Goal: Information Seeking & Learning: Learn about a topic

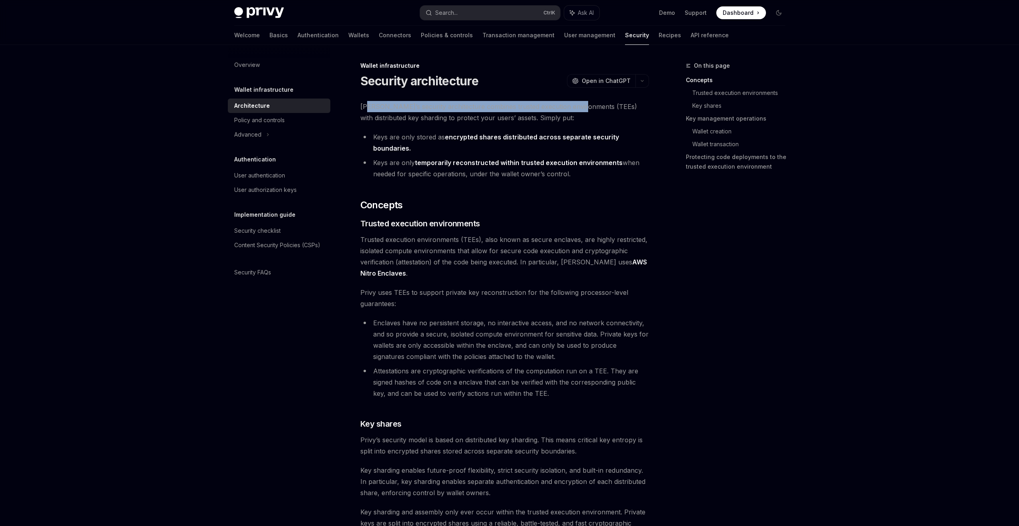
drag, startPoint x: 365, startPoint y: 104, endPoint x: 574, endPoint y: 108, distance: 208.6
click at [574, 108] on span "[PERSON_NAME]’s security architecture combines trusted execution environments (…" at bounding box center [504, 112] width 289 height 22
click at [626, 110] on span "[PERSON_NAME]’s security architecture combines trusted execution environments (…" at bounding box center [504, 112] width 289 height 22
drag, startPoint x: 368, startPoint y: 116, endPoint x: 484, endPoint y: 116, distance: 115.7
click at [484, 116] on span "[PERSON_NAME]’s security architecture combines trusted execution environments (…" at bounding box center [504, 112] width 289 height 22
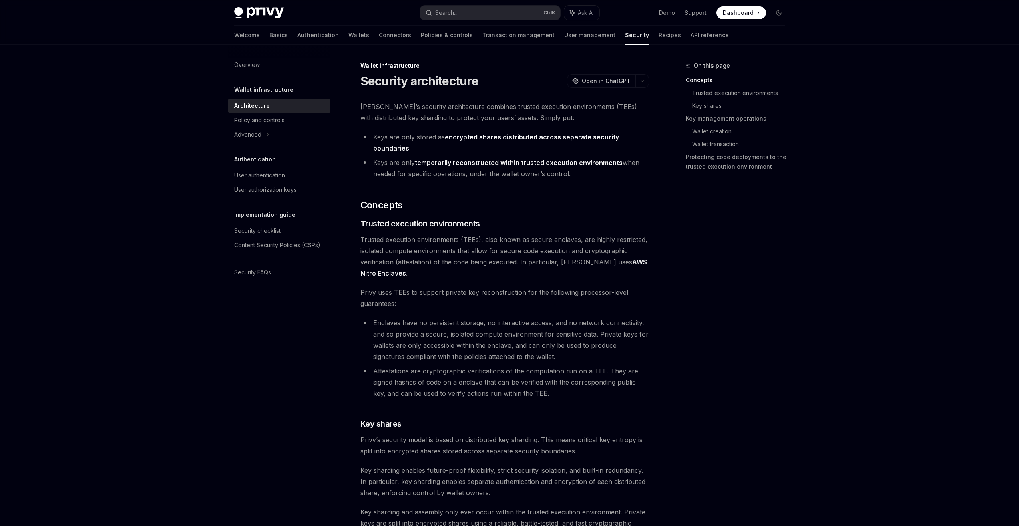
click at [508, 117] on span "[PERSON_NAME]’s security architecture combines trusted execution environments (…" at bounding box center [504, 112] width 289 height 22
drag, startPoint x: 453, startPoint y: 136, endPoint x: 557, endPoint y: 150, distance: 105.5
click at [557, 150] on li "Keys are only stored as encrypted shares distributed across separate security b…" at bounding box center [504, 142] width 289 height 22
click at [415, 148] on li "Keys are only stored as encrypted shares distributed across separate security b…" at bounding box center [504, 142] width 289 height 22
drag, startPoint x: 429, startPoint y: 165, endPoint x: 610, endPoint y: 161, distance: 181.4
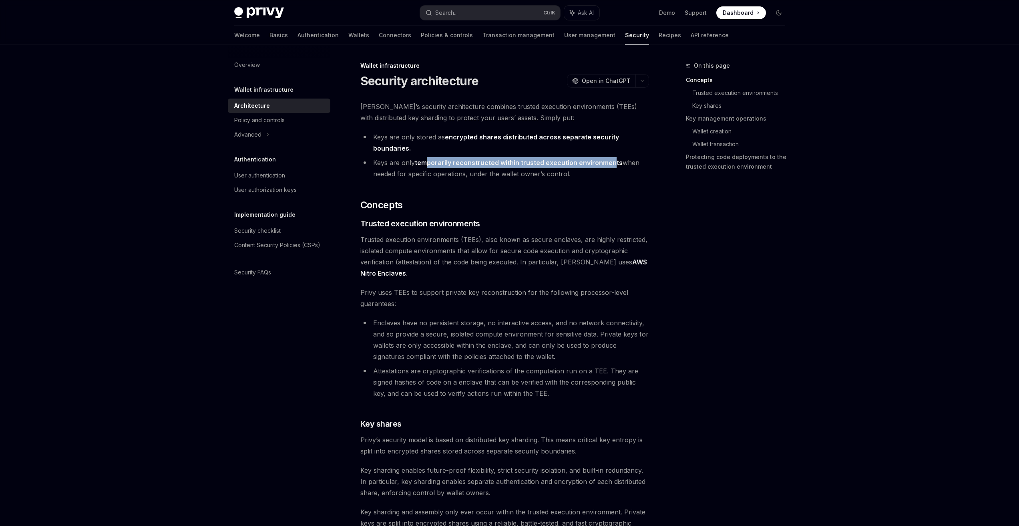
click at [610, 161] on strong "temporarily reconstructed within trusted execution environments" at bounding box center [519, 163] width 208 height 8
click at [409, 171] on li "Keys are only temporarily reconstructed within trusted execution environments w…" at bounding box center [504, 168] width 289 height 22
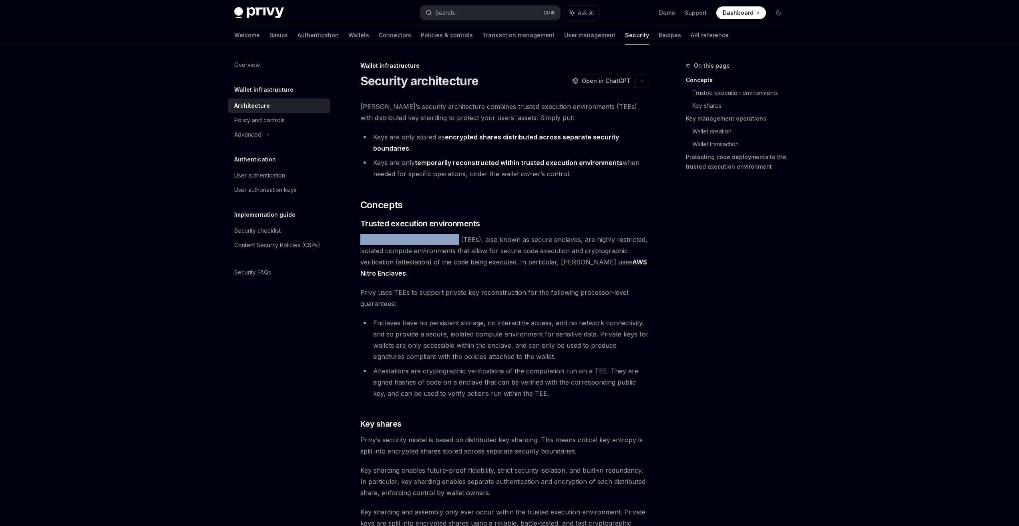
drag, startPoint x: 361, startPoint y: 237, endPoint x: 461, endPoint y: 240, distance: 99.7
click at [457, 239] on span "Trusted execution environments (TEEs), also known as secure enclaves, are highl…" at bounding box center [504, 256] width 289 height 45
click at [551, 240] on span "Trusted execution environments (TEEs), also known as secure enclaves, are highl…" at bounding box center [504, 256] width 289 height 45
click at [601, 240] on span "Trusted execution environments (TEEs), also known as secure enclaves, are highl…" at bounding box center [504, 256] width 289 height 45
drag, startPoint x: 396, startPoint y: 293, endPoint x: 437, endPoint y: 297, distance: 41.0
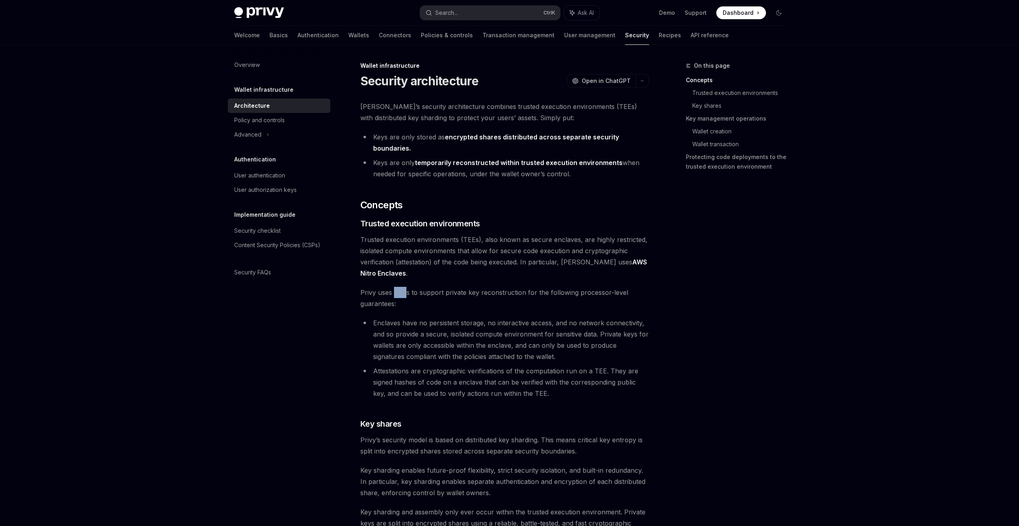
click at [407, 295] on span "Privy uses TEEs to support private key reconstruction for the following process…" at bounding box center [504, 298] width 289 height 22
click at [446, 301] on span "Privy uses TEEs to support private key reconstruction for the following process…" at bounding box center [504, 298] width 289 height 22
drag, startPoint x: 478, startPoint y: 293, endPoint x: 518, endPoint y: 292, distance: 40.9
click at [518, 292] on span "Privy uses TEEs to support private key reconstruction for the following process…" at bounding box center [504, 298] width 289 height 22
click at [556, 291] on span "Privy uses TEEs to support private key reconstruction for the following process…" at bounding box center [504, 298] width 289 height 22
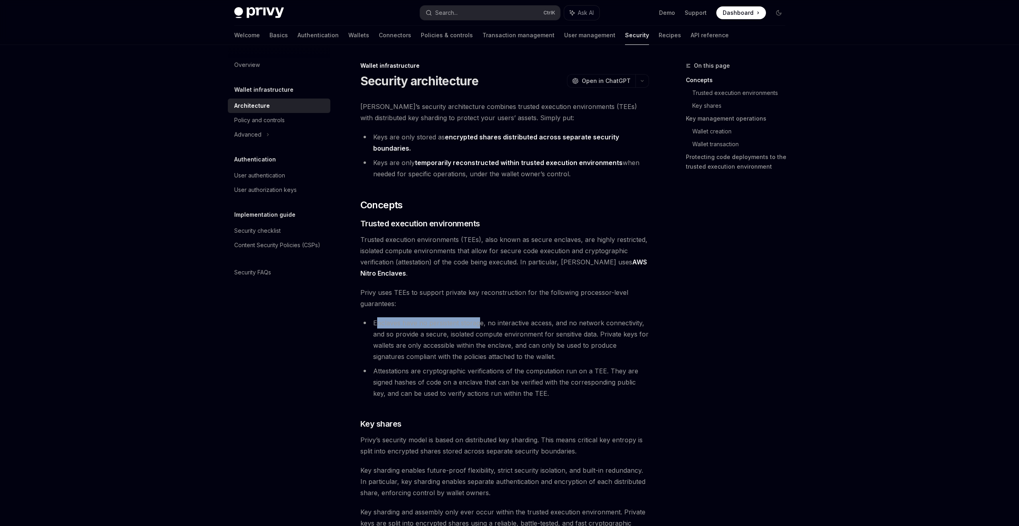
drag, startPoint x: 375, startPoint y: 324, endPoint x: 480, endPoint y: 324, distance: 104.1
click at [480, 324] on li "Enclaves have no persistent storage, no interactive access, and no network conn…" at bounding box center [504, 339] width 289 height 45
click at [490, 324] on li "Enclaves have no persistent storage, no interactive access, and no network conn…" at bounding box center [504, 339] width 289 height 45
drag, startPoint x: 485, startPoint y: 324, endPoint x: 544, endPoint y: 326, distance: 58.9
click at [544, 326] on li "Enclaves have no persistent storage, no interactive access, and no network conn…" at bounding box center [504, 339] width 289 height 45
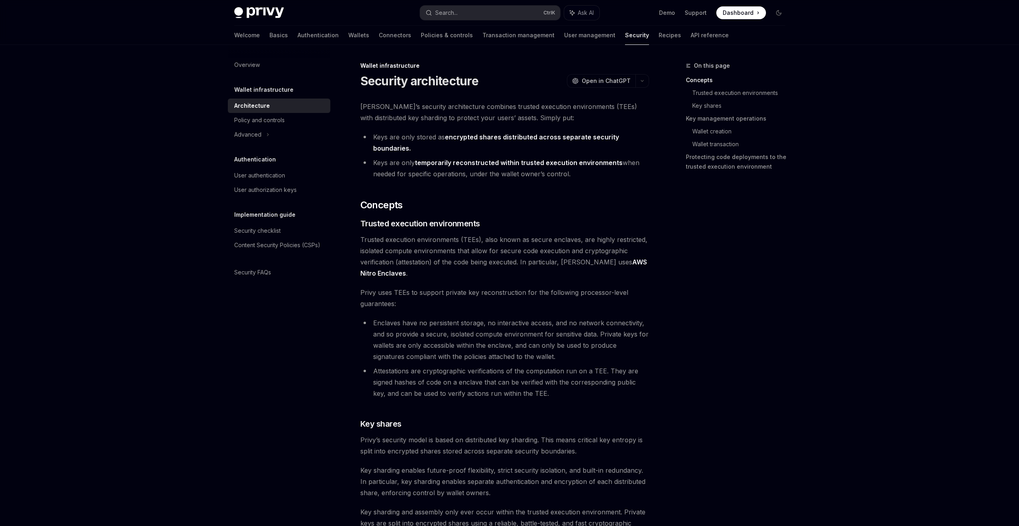
click at [580, 330] on li "Enclaves have no persistent storage, no interactive access, and no network conn…" at bounding box center [504, 339] width 289 height 45
drag, startPoint x: 449, startPoint y: 333, endPoint x: 593, endPoint y: 333, distance: 144.1
click at [593, 333] on li "Enclaves have no persistent storage, no interactive access, and no network conn…" at bounding box center [504, 339] width 289 height 45
drag, startPoint x: 598, startPoint y: 333, endPoint x: 509, endPoint y: 345, distance: 89.8
click at [509, 345] on li "Enclaves have no persistent storage, no interactive access, and no network conn…" at bounding box center [504, 339] width 289 height 45
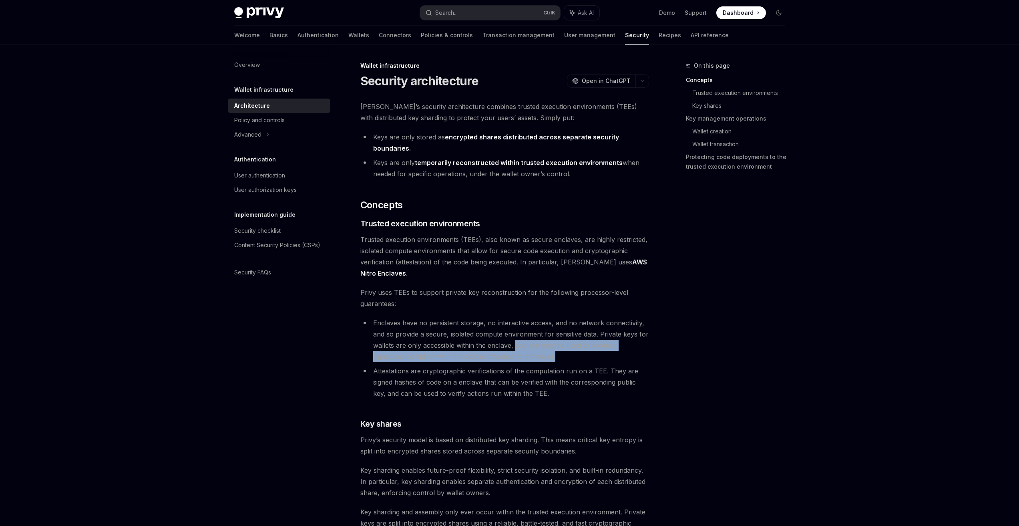
drag, startPoint x: 515, startPoint y: 345, endPoint x: 528, endPoint y: 355, distance: 16.8
click at [528, 355] on li "Enclaves have no persistent storage, no interactive access, and no network conn…" at bounding box center [504, 339] width 289 height 45
click at [545, 353] on li "Enclaves have no persistent storage, no interactive access, and no network conn…" at bounding box center [504, 339] width 289 height 45
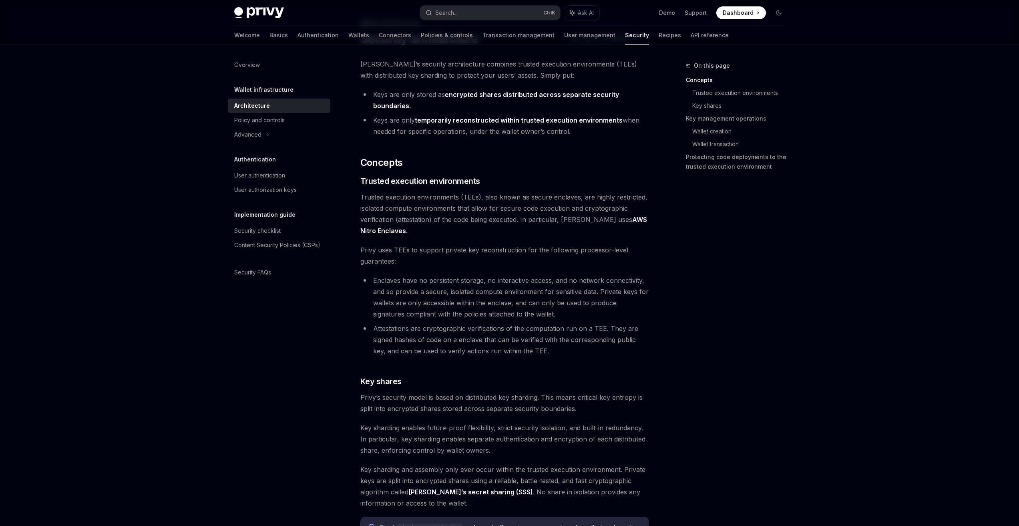
scroll to position [120, 0]
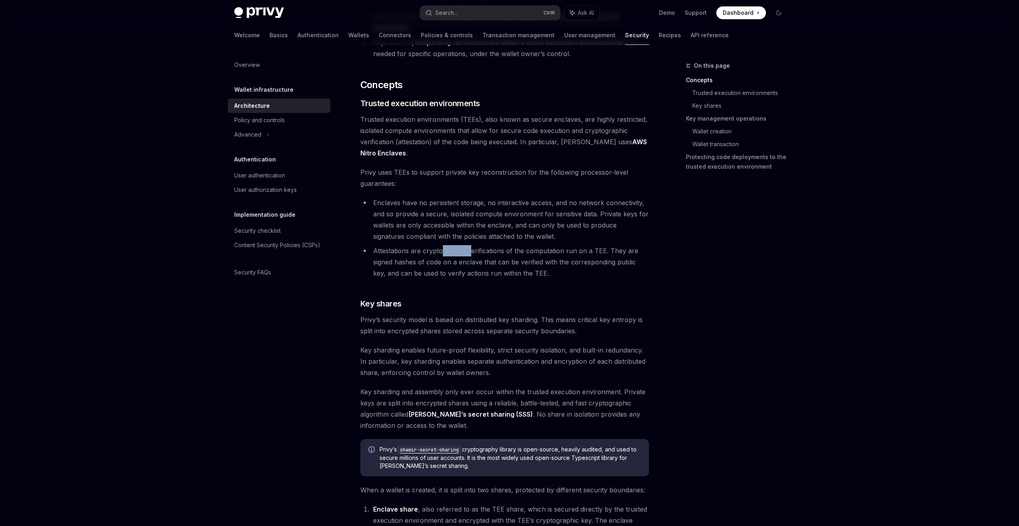
drag, startPoint x: 461, startPoint y: 253, endPoint x: 465, endPoint y: 253, distance: 4.5
click at [470, 253] on li "Attestations are cryptographic verifications of the computation run on a TEE. T…" at bounding box center [504, 262] width 289 height 34
click at [377, 249] on li "Attestations are cryptographic verifications of the computation run on a TEE. T…" at bounding box center [504, 262] width 289 height 34
drag, startPoint x: 373, startPoint y: 252, endPoint x: 602, endPoint y: 251, distance: 229.3
click at [602, 251] on li "Attestations are cryptographic verifications of the computation run on a TEE. T…" at bounding box center [504, 262] width 289 height 34
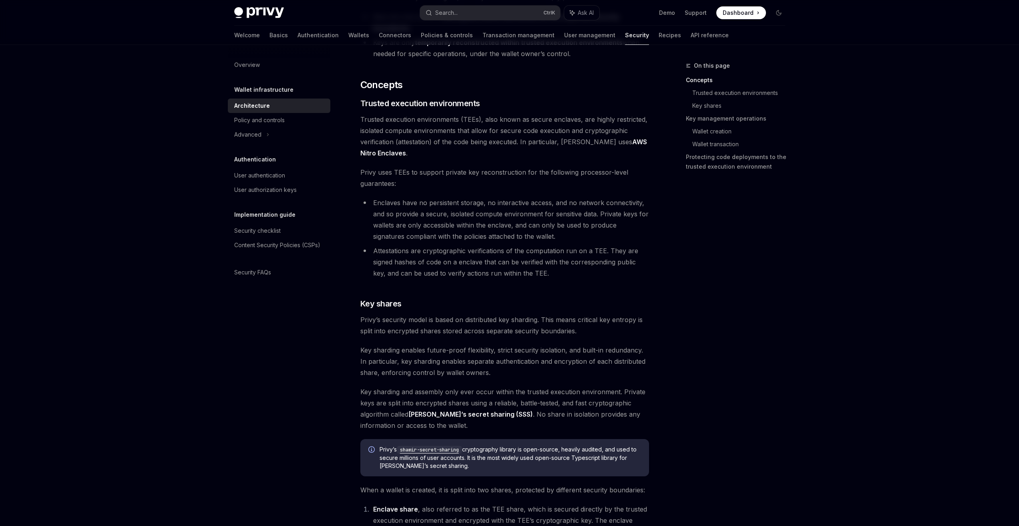
click at [616, 251] on li "Attestations are cryptographic verifications of the computation run on a TEE. T…" at bounding box center [504, 262] width 289 height 34
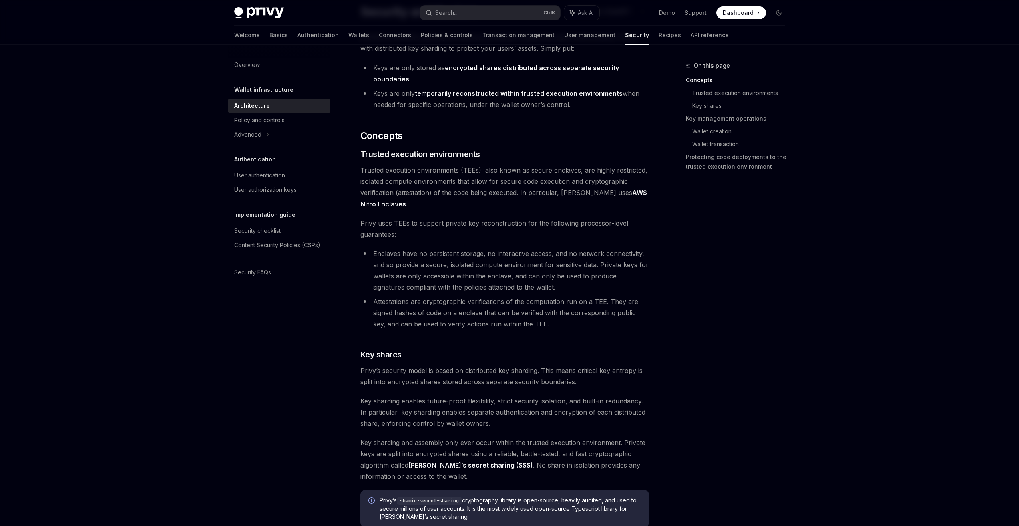
scroll to position [40, 0]
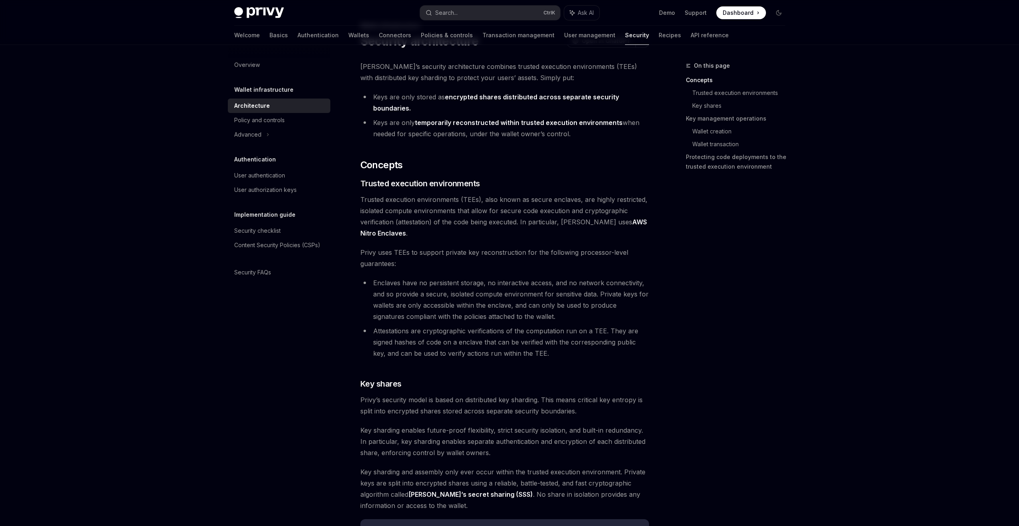
drag, startPoint x: 607, startPoint y: 224, endPoint x: 620, endPoint y: 229, distance: 14.3
click at [620, 229] on span "Trusted execution environments (TEEs), also known as secure enclaves, are highl…" at bounding box center [504, 216] width 289 height 45
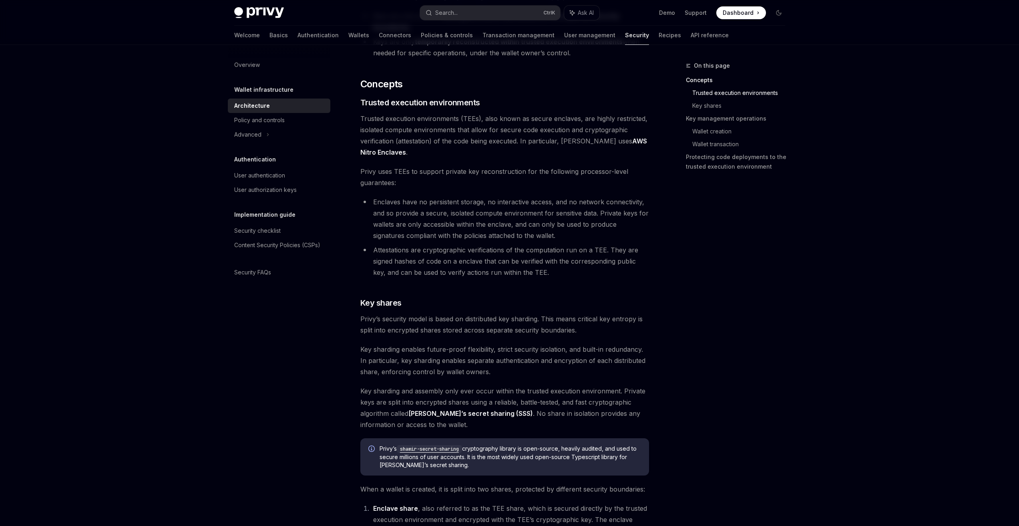
scroll to position [200, 0]
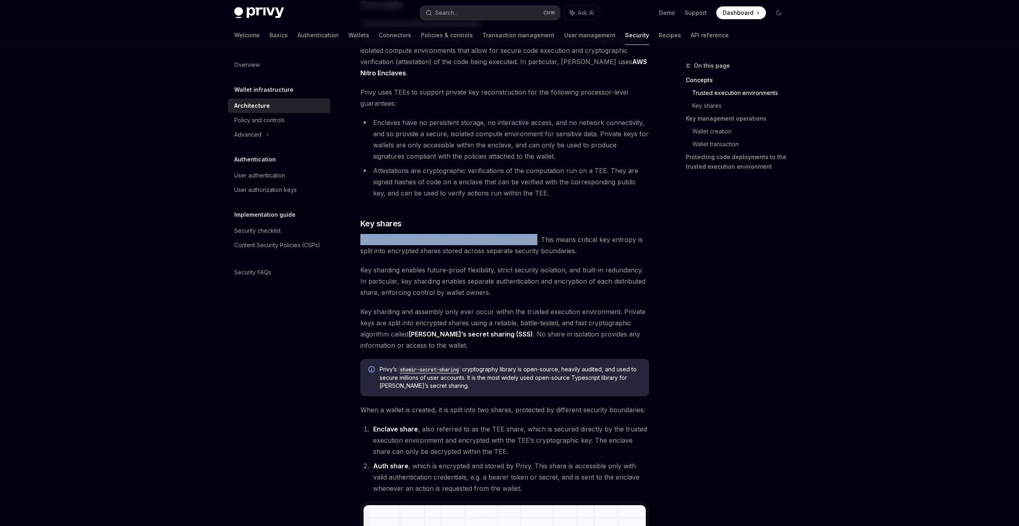
drag, startPoint x: 363, startPoint y: 241, endPoint x: 538, endPoint y: 237, distance: 174.2
click at [538, 237] on span "Privy’s security model is based on distributed key sharding. This means critica…" at bounding box center [504, 245] width 289 height 22
drag, startPoint x: 543, startPoint y: 238, endPoint x: 634, endPoint y: 239, distance: 91.7
click at [634, 239] on span "Privy’s security model is based on distributed key sharding. This means critica…" at bounding box center [504, 245] width 289 height 22
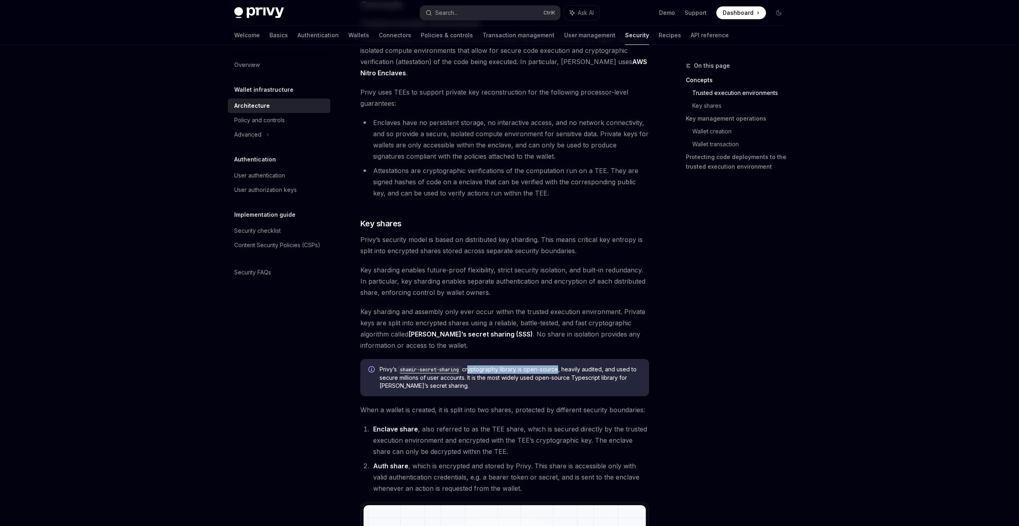
drag, startPoint x: 476, startPoint y: 371, endPoint x: 566, endPoint y: 371, distance: 89.7
click at [562, 371] on span "[PERSON_NAME]’s shamir-secret-sharing cryptography library is open-source, heav…" at bounding box center [509, 377] width 261 height 24
drag, startPoint x: 575, startPoint y: 371, endPoint x: 608, endPoint y: 370, distance: 33.7
click at [608, 370] on span "[PERSON_NAME]’s shamir-secret-sharing cryptography library is open-source, heav…" at bounding box center [509, 377] width 261 height 24
drag, startPoint x: 628, startPoint y: 379, endPoint x: 507, endPoint y: 392, distance: 121.2
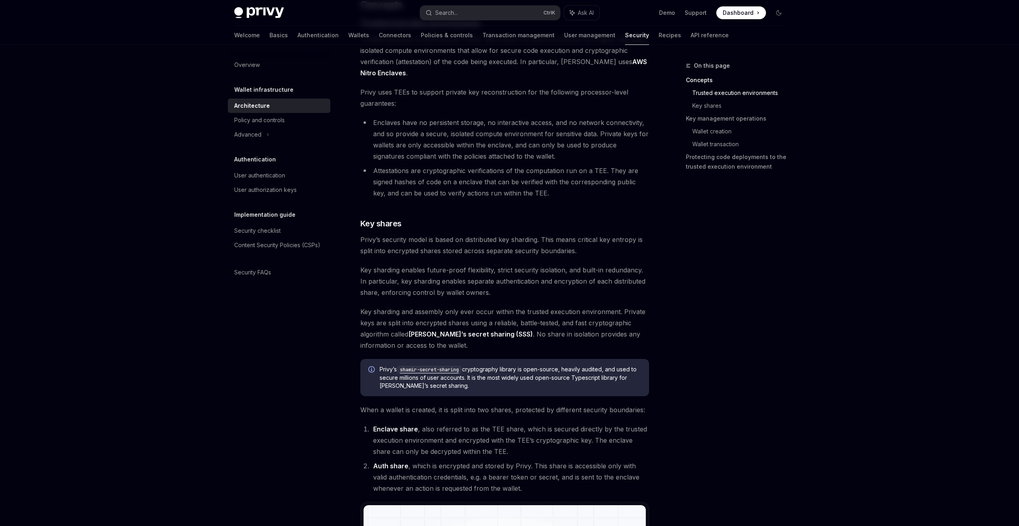
click at [621, 381] on span "[PERSON_NAME]’s shamir-secret-sharing cryptography library is open-source, heav…" at bounding box center [509, 377] width 261 height 24
click at [480, 378] on span "[PERSON_NAME]’s shamir-secret-sharing cryptography library is open-source, heav…" at bounding box center [509, 377] width 261 height 24
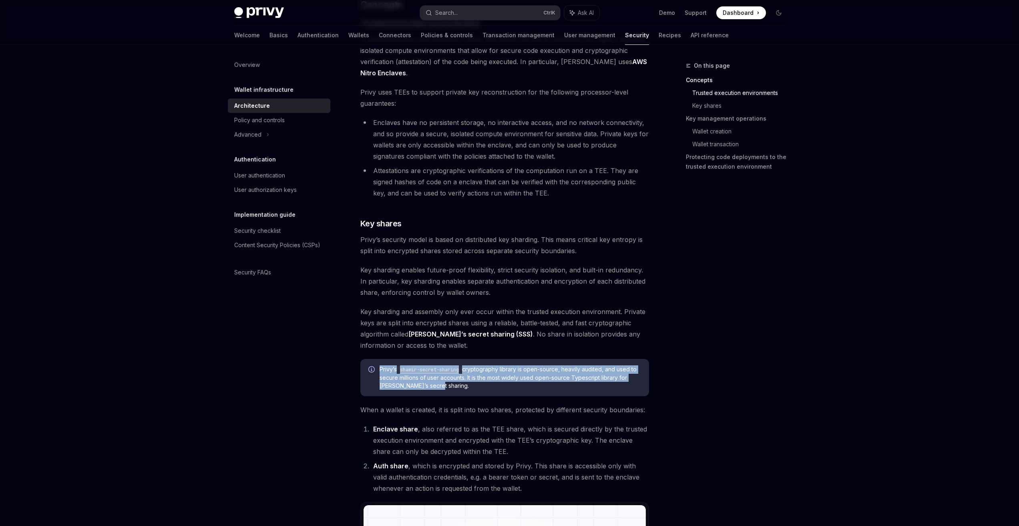
drag, startPoint x: 377, startPoint y: 386, endPoint x: 433, endPoint y: 384, distance: 56.5
click at [433, 384] on div "[PERSON_NAME]’s shamir-secret-sharing cryptography library is open-source, heav…" at bounding box center [504, 377] width 289 height 37
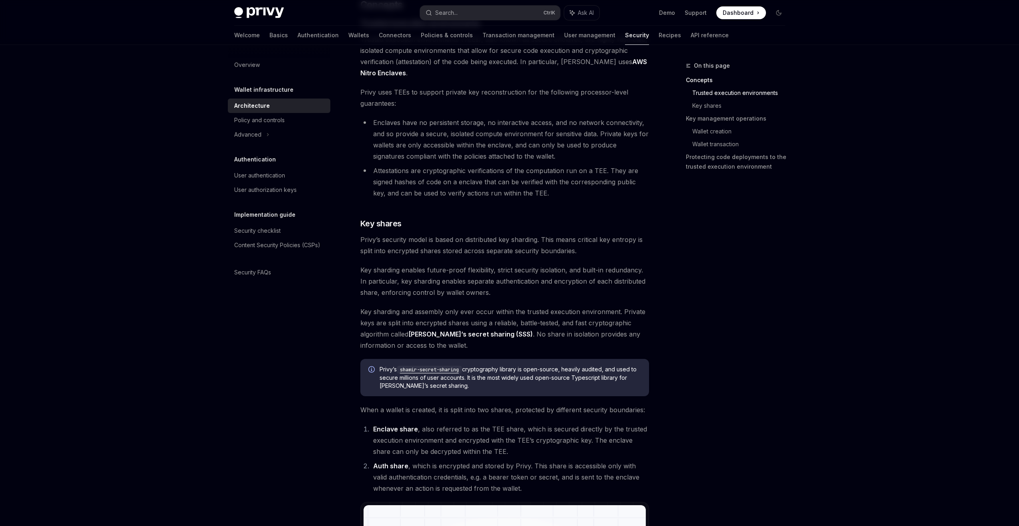
click at [437, 384] on span "[PERSON_NAME]’s shamir-secret-sharing cryptography library is open-source, heav…" at bounding box center [509, 377] width 261 height 24
drag, startPoint x: 444, startPoint y: 384, endPoint x: 383, endPoint y: 381, distance: 60.9
click at [383, 381] on span "[PERSON_NAME]’s shamir-secret-sharing cryptography library is open-source, heav…" at bounding box center [509, 377] width 261 height 24
click at [469, 385] on span "[PERSON_NAME]’s shamir-secret-sharing cryptography library is open-source, heav…" at bounding box center [509, 377] width 261 height 24
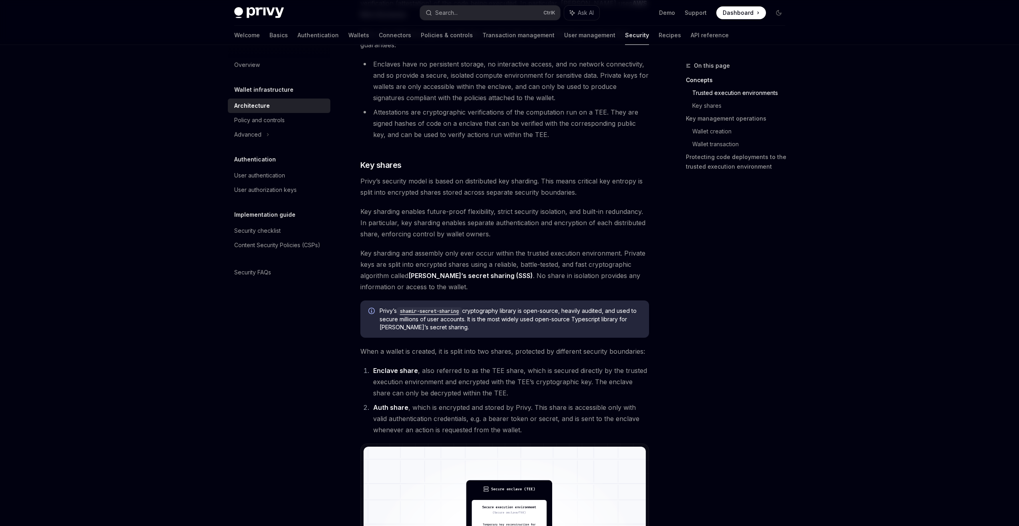
scroll to position [320, 0]
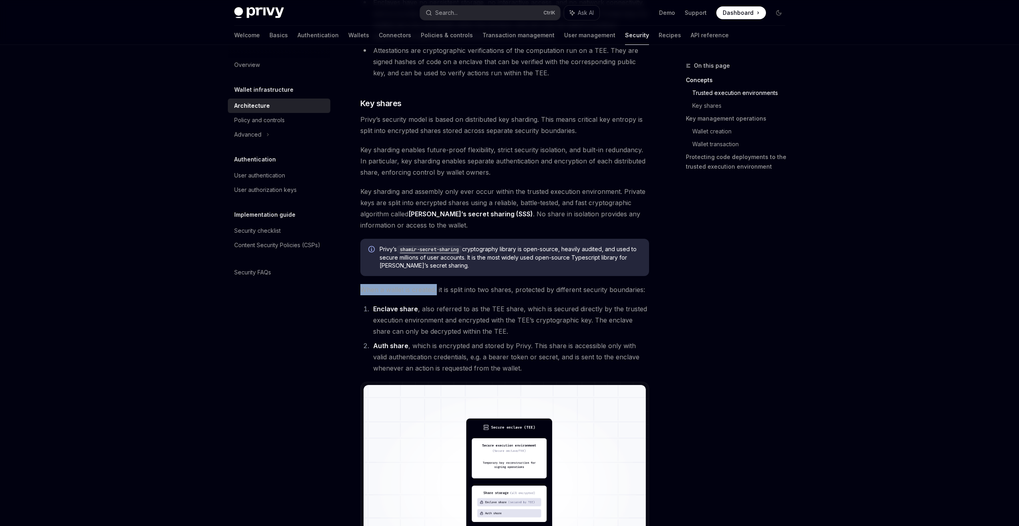
drag, startPoint x: 363, startPoint y: 293, endPoint x: 436, endPoint y: 291, distance: 73.7
click at [436, 291] on span "When a wallet is created, it is split into two shares, protected by different s…" at bounding box center [504, 289] width 289 height 11
click at [469, 292] on span "When a wallet is created, it is split into two shares, protected by different s…" at bounding box center [504, 289] width 289 height 11
drag, startPoint x: 515, startPoint y: 290, endPoint x: 638, endPoint y: 292, distance: 122.9
click at [642, 293] on span "When a wallet is created, it is split into two shares, protected by different s…" at bounding box center [504, 289] width 289 height 11
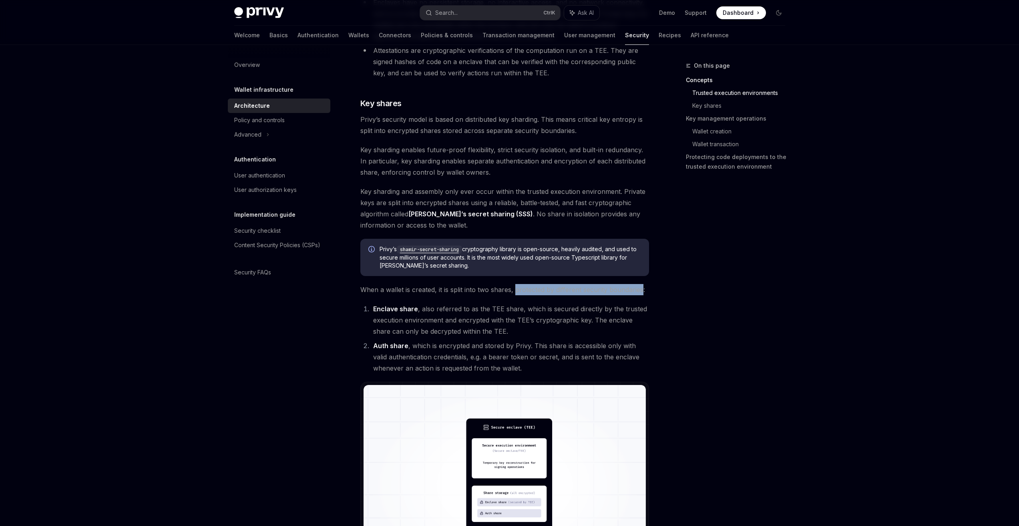
click at [590, 290] on span "When a wallet is created, it is split into two shares, protected by different s…" at bounding box center [504, 289] width 289 height 11
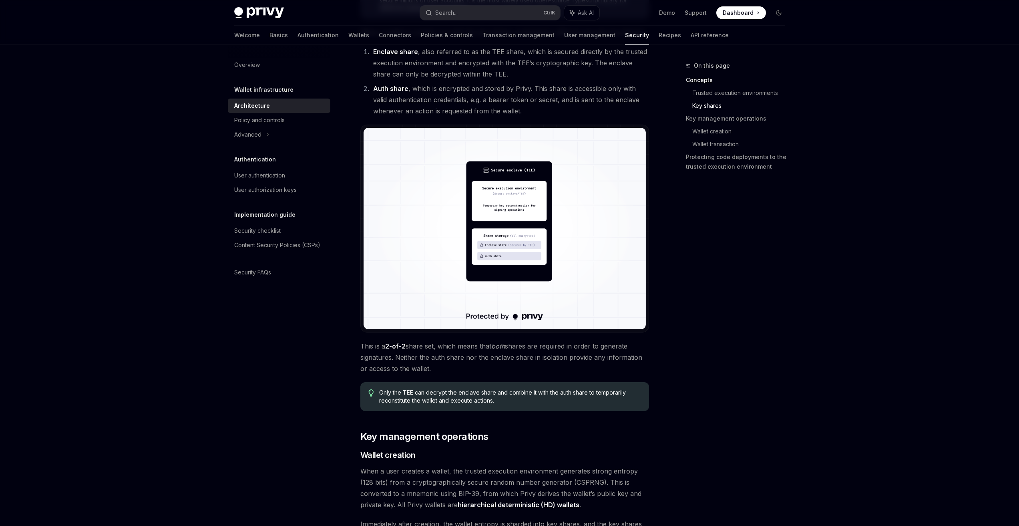
scroll to position [801, 0]
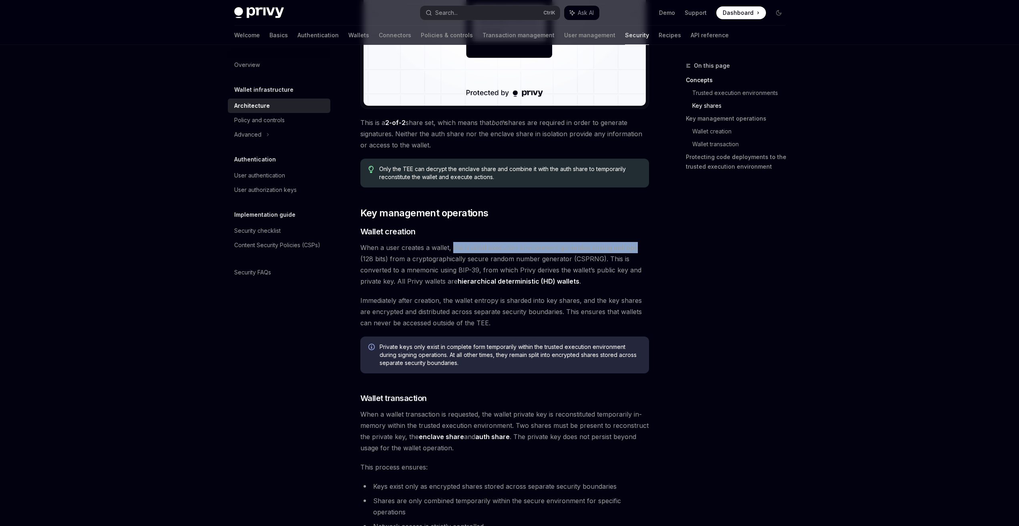
drag, startPoint x: 451, startPoint y: 250, endPoint x: 633, endPoint y: 251, distance: 182.5
click at [633, 251] on span "When a user creates a wallet, the trusted execution environment generates stron…" at bounding box center [504, 264] width 289 height 45
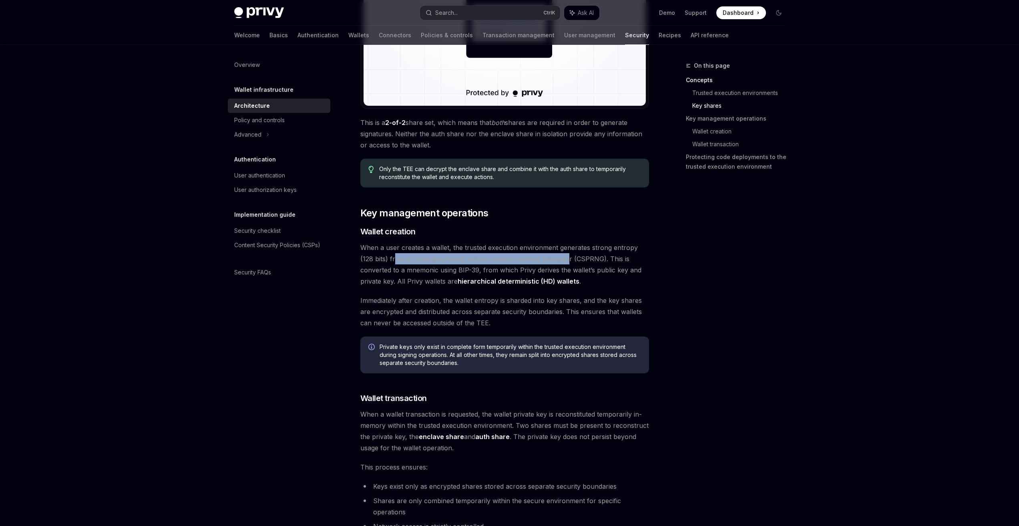
drag, startPoint x: 384, startPoint y: 259, endPoint x: 549, endPoint y: 261, distance: 164.9
click at [549, 261] on span "When a user creates a wallet, the trusted execution environment generates stron…" at bounding box center [504, 264] width 289 height 45
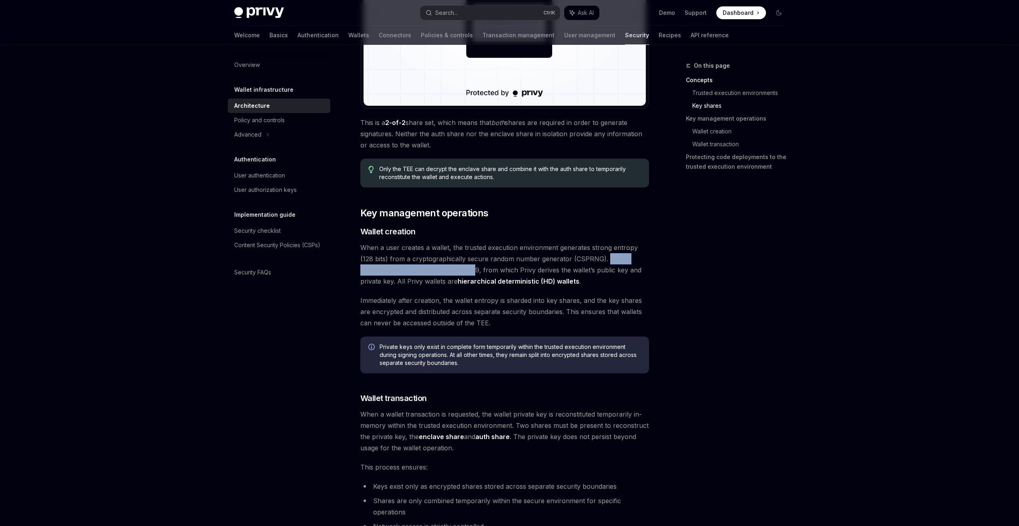
drag, startPoint x: 592, startPoint y: 259, endPoint x: 442, endPoint y: 268, distance: 149.6
click at [442, 268] on span "When a user creates a wallet, the trusted execution environment generates stron…" at bounding box center [504, 264] width 289 height 45
click at [468, 271] on span "When a user creates a wallet, the trusted execution environment generates stron…" at bounding box center [504, 264] width 289 height 45
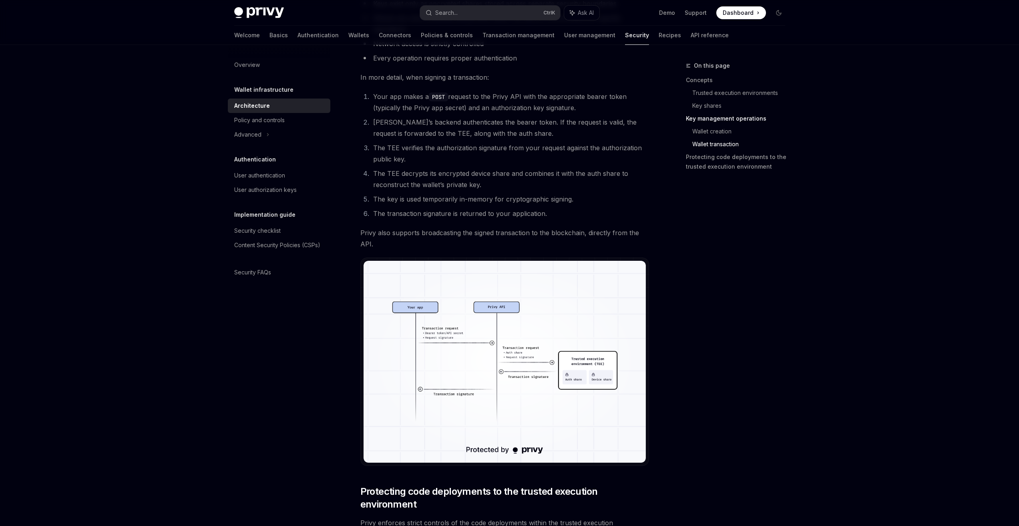
scroll to position [1401, 0]
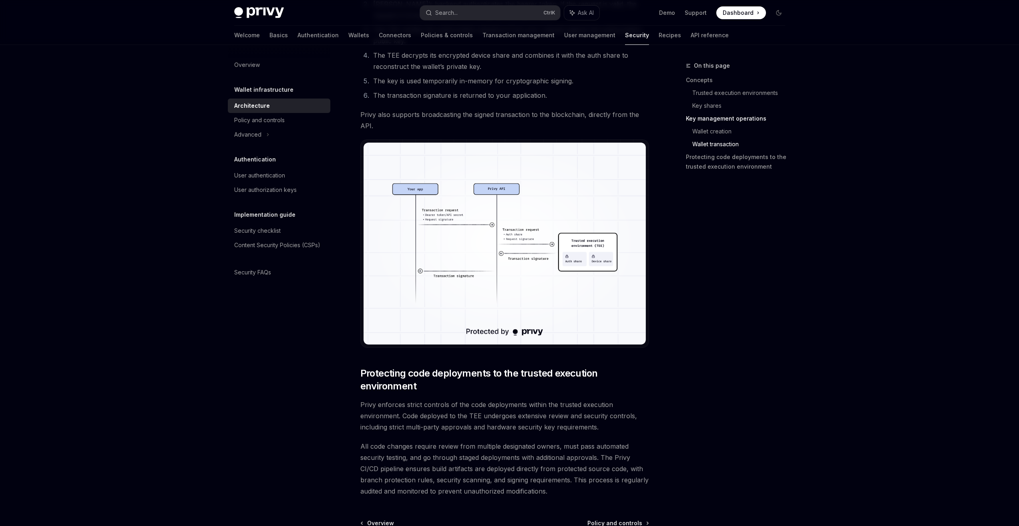
click at [441, 211] on img at bounding box center [504, 242] width 282 height 201
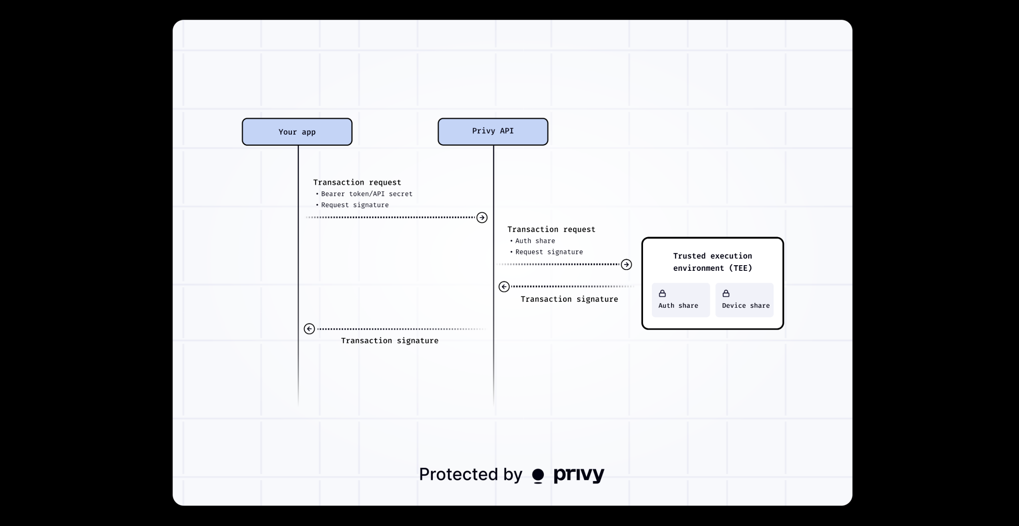
click at [899, 159] on div at bounding box center [509, 263] width 1019 height 526
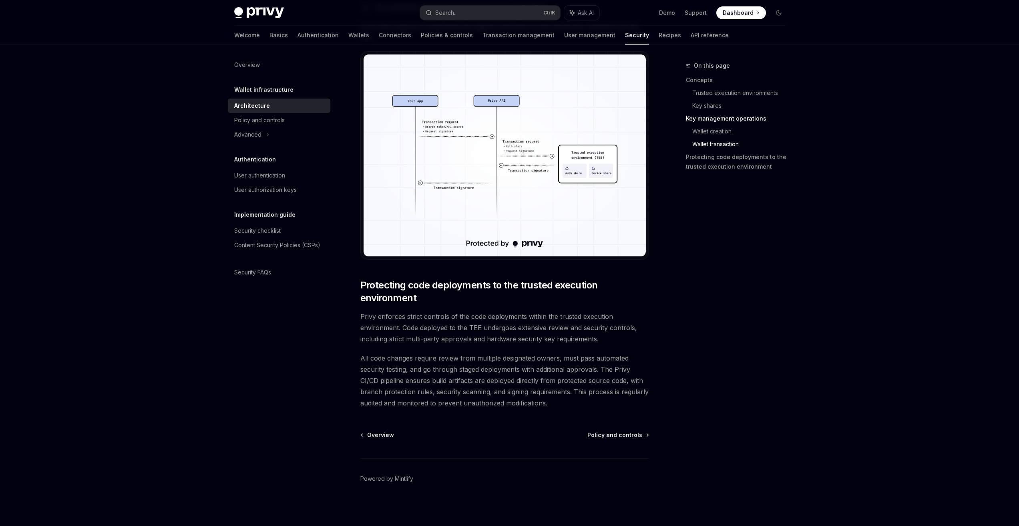
scroll to position [1491, 0]
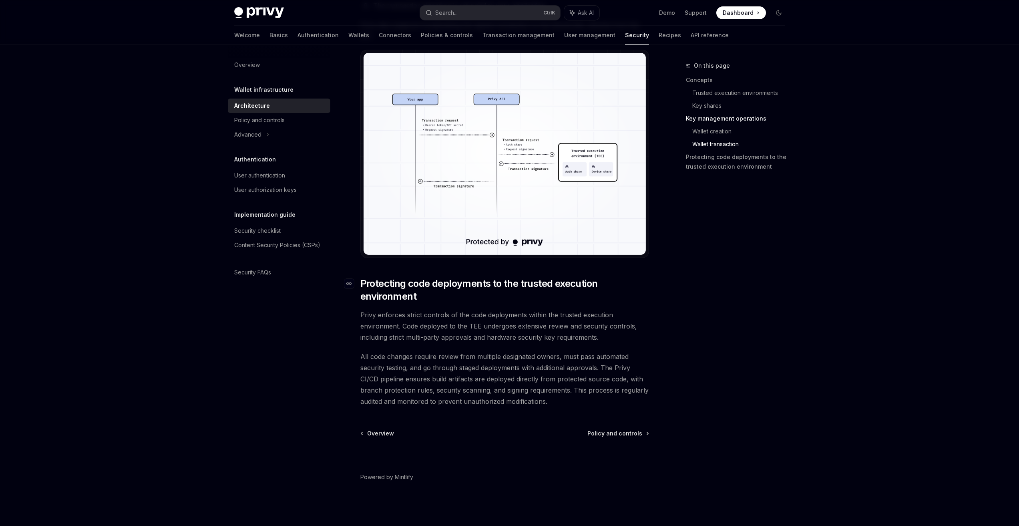
drag, startPoint x: 362, startPoint y: 284, endPoint x: 416, endPoint y: 294, distance: 54.6
click at [416, 294] on span "Protecting code deployments to the trusted execution environment" at bounding box center [504, 290] width 289 height 26
click at [400, 293] on span "Protecting code deployments to the trusted execution environment" at bounding box center [504, 290] width 289 height 26
click at [431, 296] on span "Protecting code deployments to the trusted execution environment" at bounding box center [504, 290] width 289 height 26
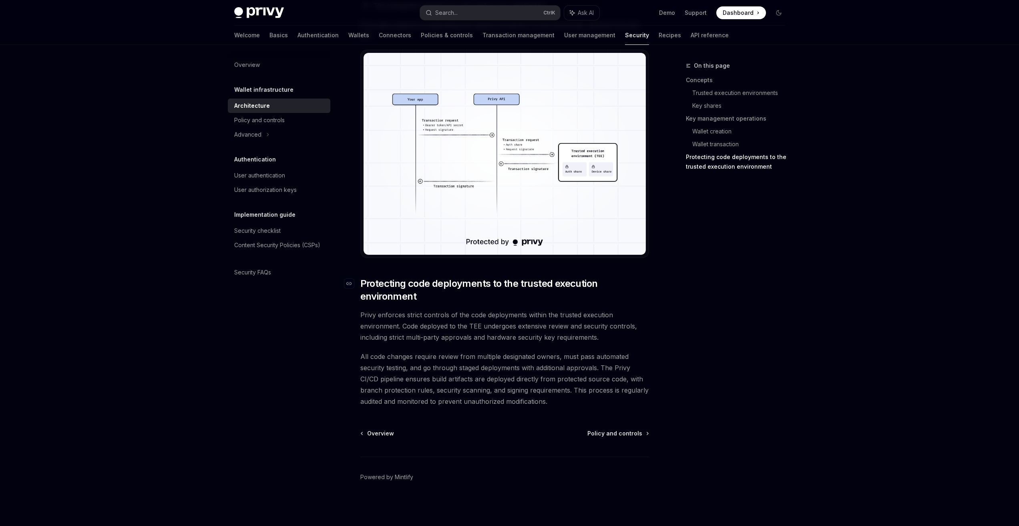
drag, startPoint x: 412, startPoint y: 295, endPoint x: 382, endPoint y: 290, distance: 30.1
click at [360, 283] on h2 "​ Protecting code deployments to the trusted execution environment" at bounding box center [504, 290] width 289 height 26
click at [465, 298] on span "Protecting code deployments to the trusted execution environment" at bounding box center [504, 290] width 289 height 26
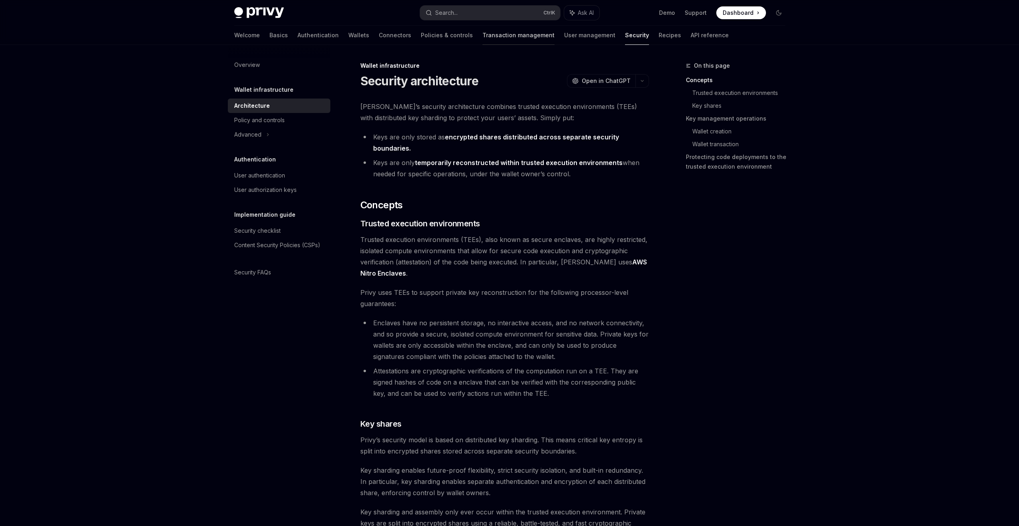
click at [497, 33] on link "Transaction management" at bounding box center [518, 35] width 72 height 19
type textarea "*"
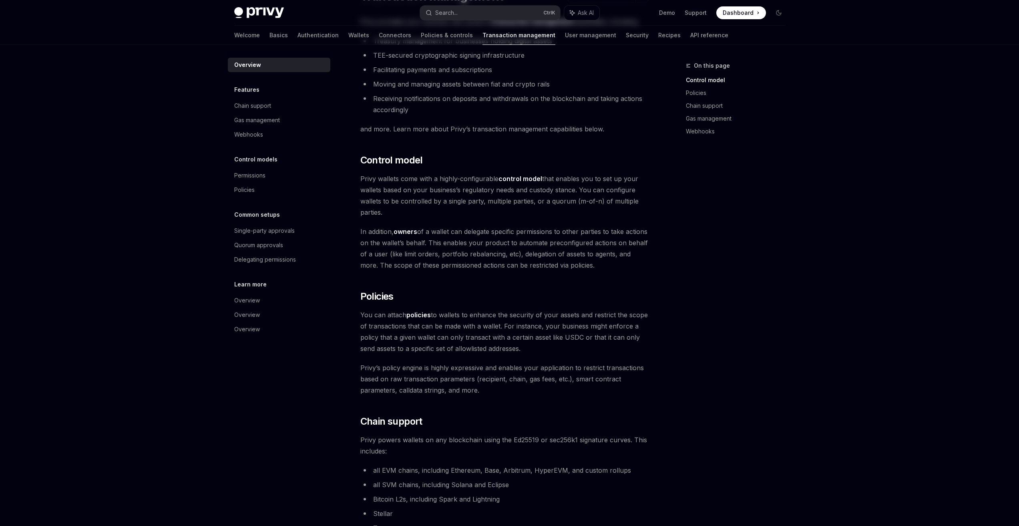
scroll to position [320, 0]
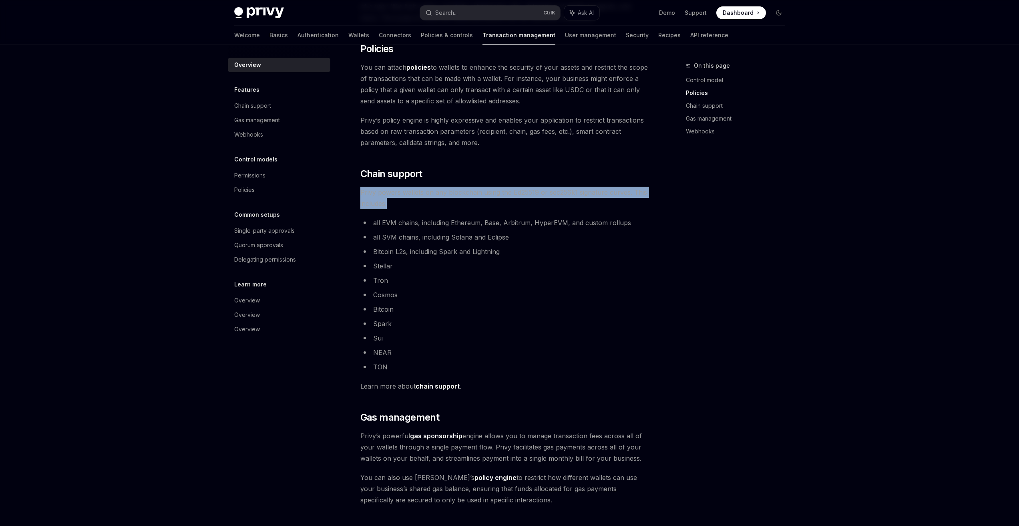
drag, startPoint x: 361, startPoint y: 191, endPoint x: 451, endPoint y: 202, distance: 90.4
click at [451, 202] on span "Privy powers wallets on any blockchain using the Ed25519 or sec256k1 signature …" at bounding box center [504, 198] width 289 height 22
drag, startPoint x: 451, startPoint y: 202, endPoint x: 363, endPoint y: 195, distance: 88.4
click at [356, 194] on div "Transaction management OpenAI Open in ChatGPT OpenAI Open in ChatGPT Privy prov…" at bounding box center [430, 250] width 442 height 1019
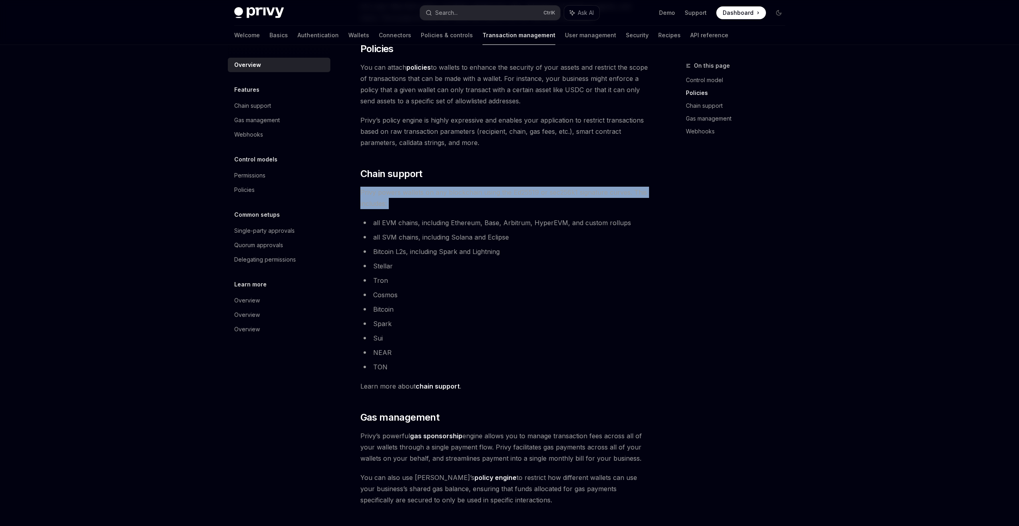
click at [518, 196] on span "Privy powers wallets on any blockchain using the Ed25519 or sec256k1 signature …" at bounding box center [504, 198] width 289 height 22
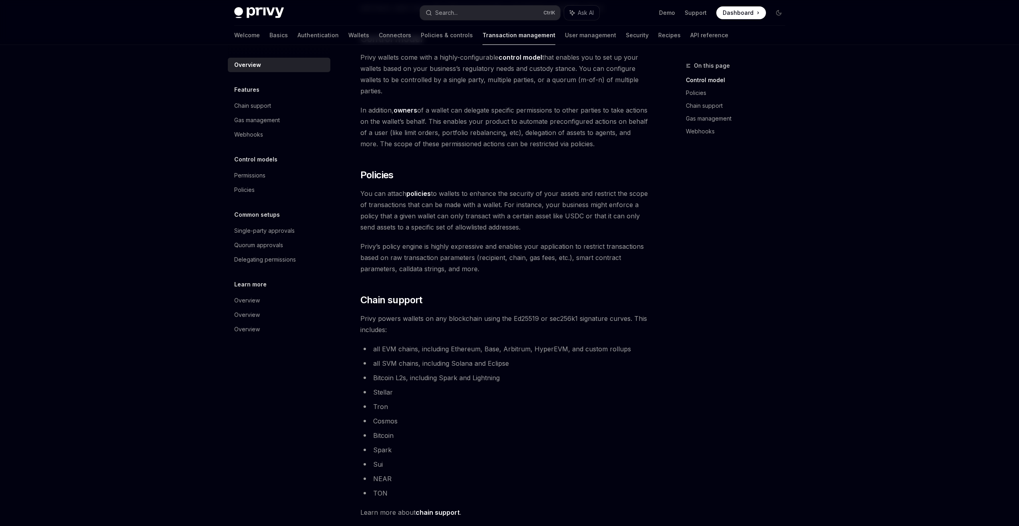
scroll to position [114, 0]
